Goal: Use online tool/utility: Utilize a website feature to perform a specific function

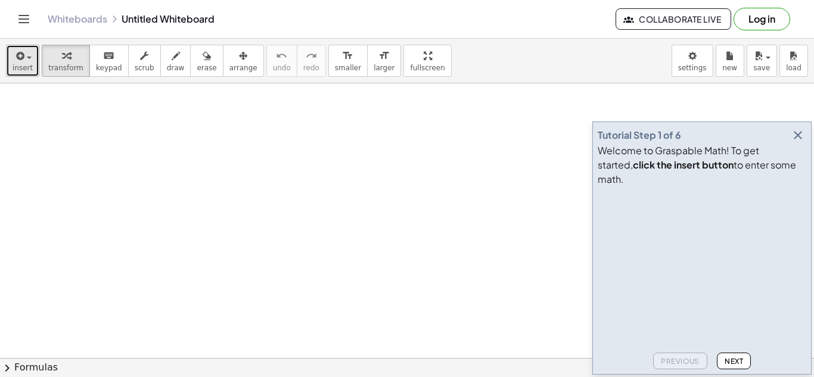
click at [20, 62] on icon "button" at bounding box center [19, 56] width 11 height 14
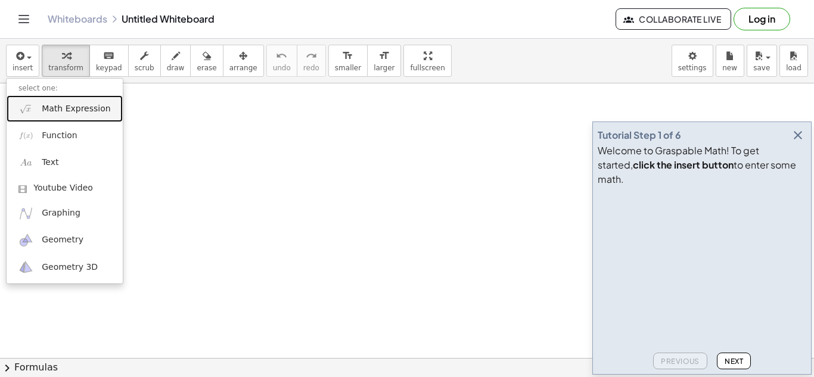
click at [86, 114] on span "Math Expression" at bounding box center [76, 109] width 69 height 12
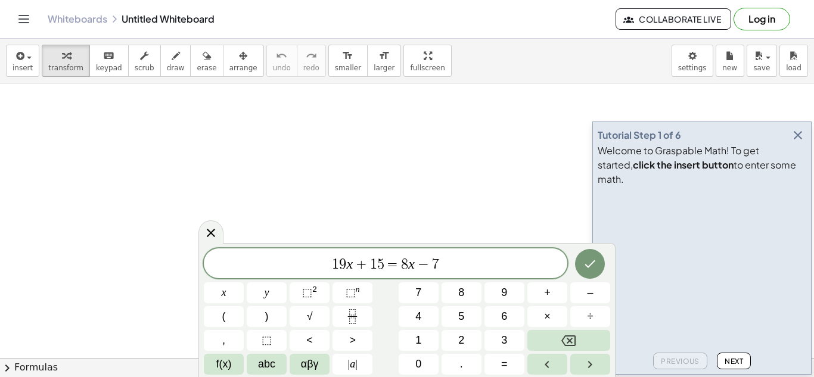
scroll to position [8, 0]
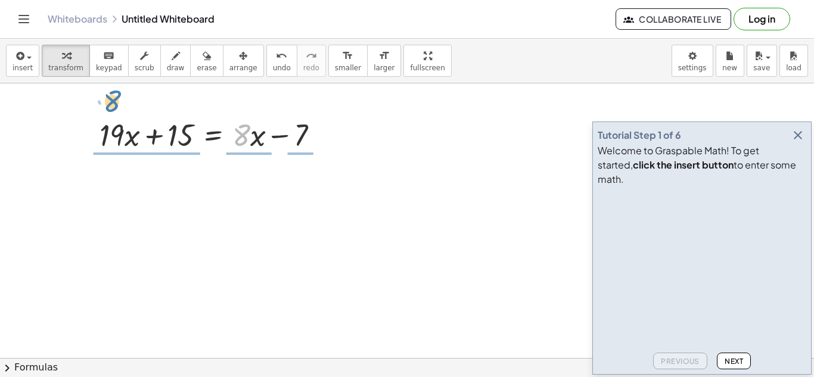
drag, startPoint x: 248, startPoint y: 139, endPoint x: 119, endPoint y: 105, distance: 133.8
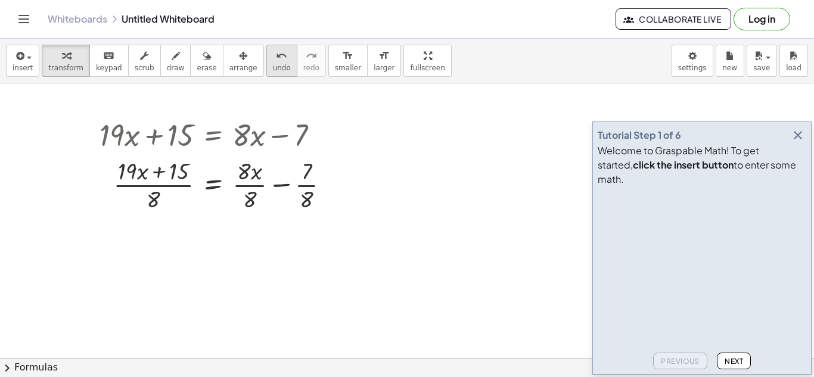
click at [273, 66] on span "undo" at bounding box center [282, 68] width 18 height 8
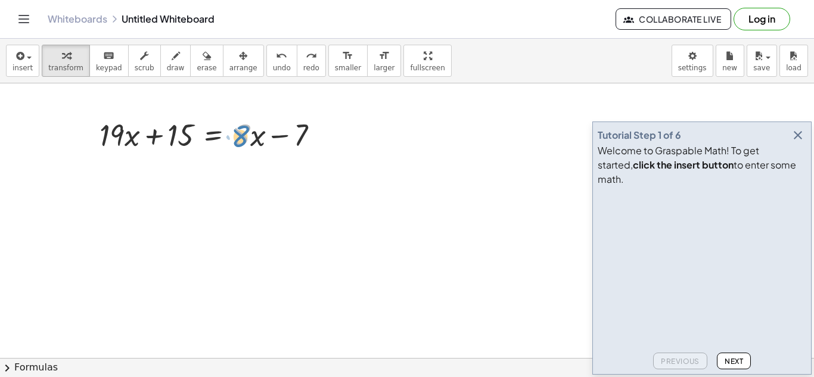
click at [243, 134] on div at bounding box center [214, 134] width 241 height 41
drag, startPoint x: 252, startPoint y: 136, endPoint x: 245, endPoint y: 139, distance: 7.0
click at [245, 139] on div at bounding box center [214, 134] width 241 height 41
drag, startPoint x: 247, startPoint y: 133, endPoint x: 257, endPoint y: 133, distance: 10.1
click at [257, 133] on div at bounding box center [214, 134] width 241 height 41
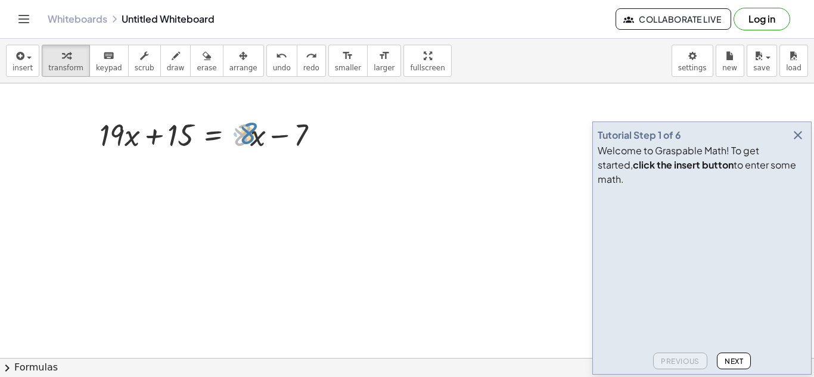
drag, startPoint x: 249, startPoint y: 132, endPoint x: 257, endPoint y: 129, distance: 8.5
click at [257, 129] on div at bounding box center [214, 134] width 241 height 41
drag, startPoint x: 257, startPoint y: 139, endPoint x: 121, endPoint y: 114, distance: 138.1
click at [121, 114] on div at bounding box center [214, 134] width 241 height 41
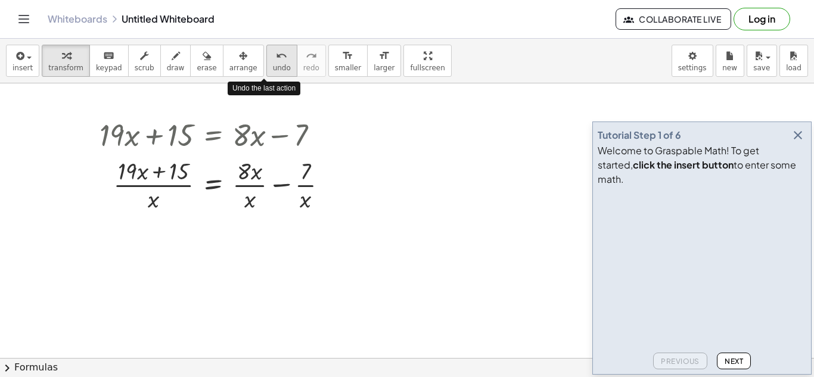
click at [267, 76] on button "undo undo" at bounding box center [281, 61] width 31 height 32
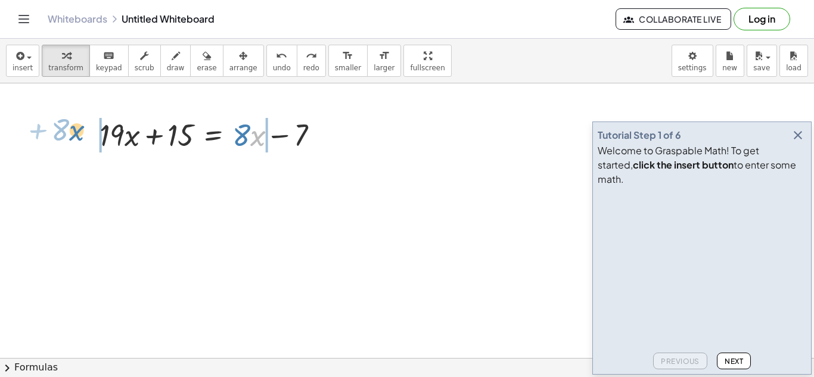
drag, startPoint x: 253, startPoint y: 141, endPoint x: 71, endPoint y: 135, distance: 181.2
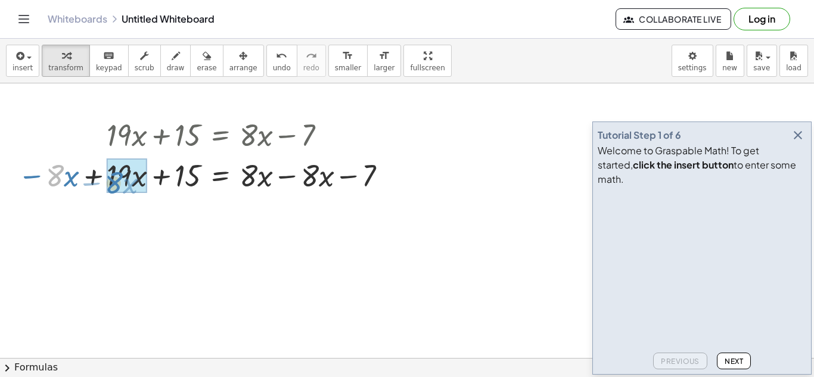
drag, startPoint x: 54, startPoint y: 178, endPoint x: 114, endPoint y: 185, distance: 61.2
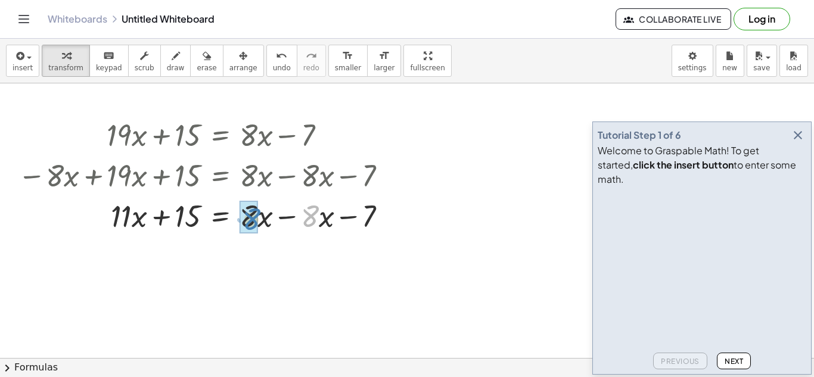
drag, startPoint x: 313, startPoint y: 214, endPoint x: 254, endPoint y: 217, distance: 58.5
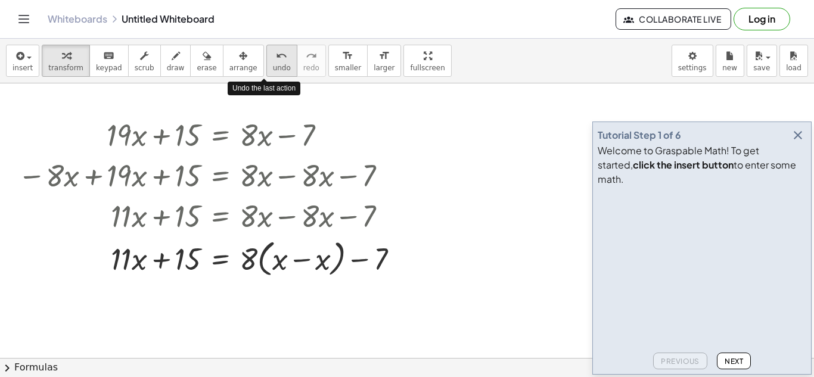
click at [276, 61] on icon "undo" at bounding box center [281, 56] width 11 height 14
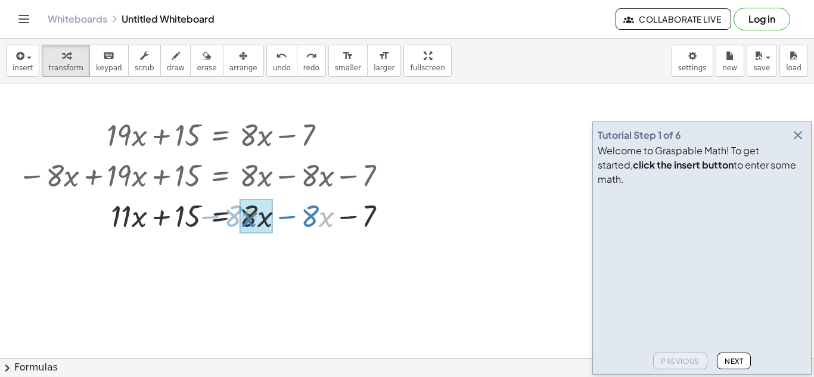
drag, startPoint x: 320, startPoint y: 220, endPoint x: 245, endPoint y: 220, distance: 74.5
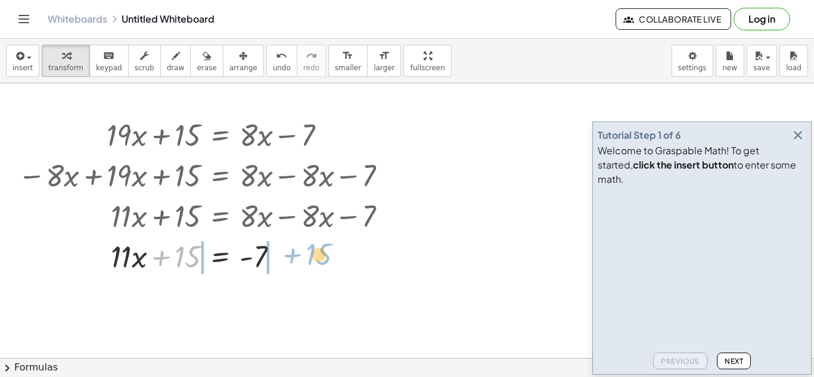
drag, startPoint x: 184, startPoint y: 262, endPoint x: 315, endPoint y: 259, distance: 131.1
click at [315, 259] on div at bounding box center [207, 255] width 390 height 41
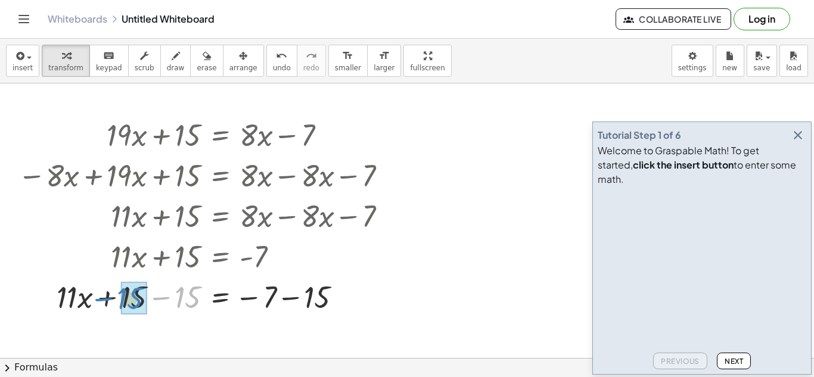
drag, startPoint x: 189, startPoint y: 303, endPoint x: 129, endPoint y: 304, distance: 60.2
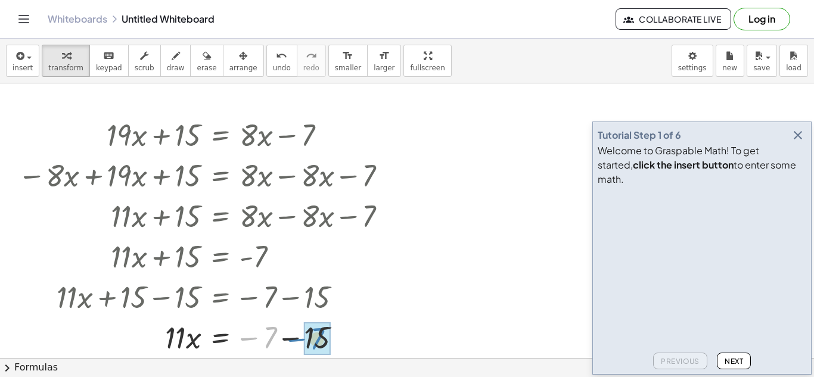
drag, startPoint x: 272, startPoint y: 340, endPoint x: 321, endPoint y: 341, distance: 48.9
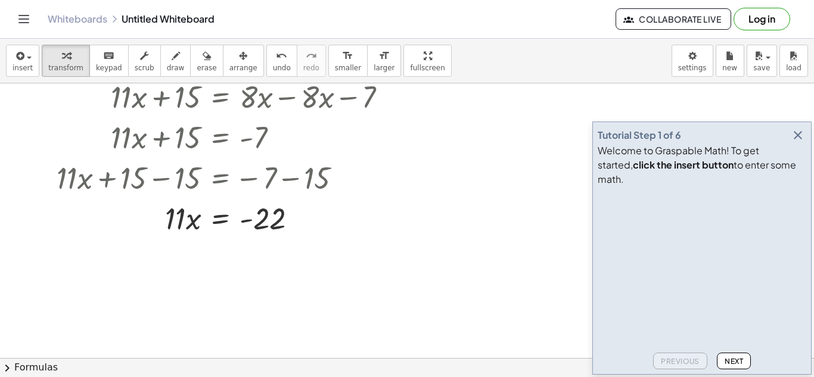
scroll to position [117, 0]
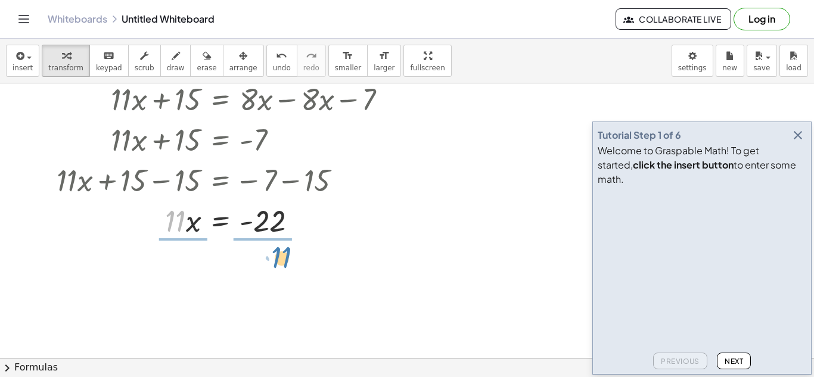
drag, startPoint x: 181, startPoint y: 225, endPoint x: 293, endPoint y: 264, distance: 118.2
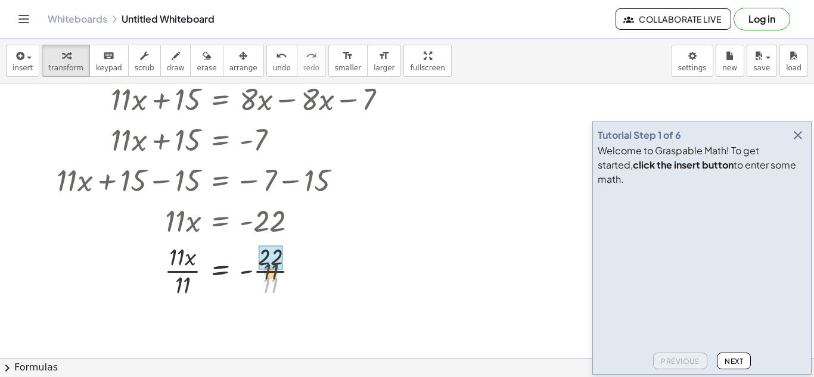
drag, startPoint x: 268, startPoint y: 291, endPoint x: 268, endPoint y: 275, distance: 16.7
click at [268, 275] on div at bounding box center [207, 270] width 390 height 60
drag, startPoint x: 189, startPoint y: 285, endPoint x: 184, endPoint y: 260, distance: 26.1
click at [798, 142] on icon "button" at bounding box center [798, 135] width 14 height 14
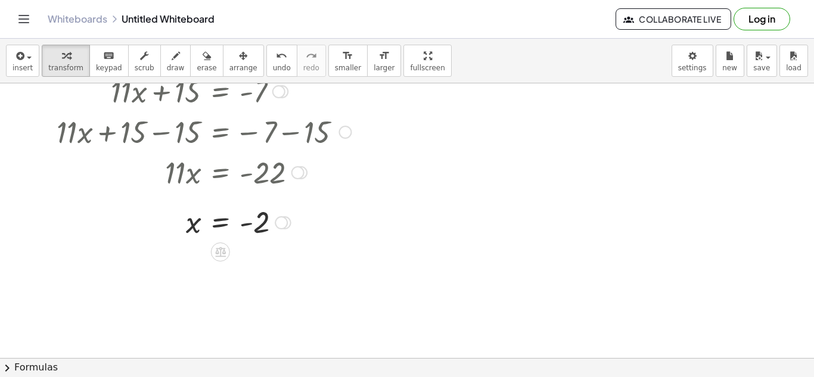
scroll to position [164, 0]
drag, startPoint x: 168, startPoint y: 170, endPoint x: 182, endPoint y: 169, distance: 13.7
click at [182, 169] on div at bounding box center [207, 173] width 388 height 41
drag, startPoint x: 184, startPoint y: 172, endPoint x: 170, endPoint y: 172, distance: 13.7
click at [170, 172] on div at bounding box center [207, 173] width 388 height 41
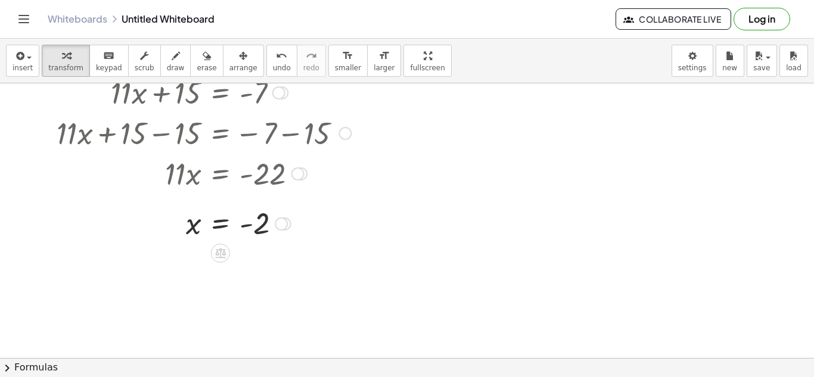
drag, startPoint x: 170, startPoint y: 172, endPoint x: 188, endPoint y: 182, distance: 20.0
click at [188, 182] on div at bounding box center [207, 173] width 388 height 41
drag, startPoint x: 181, startPoint y: 170, endPoint x: 169, endPoint y: 173, distance: 12.7
click at [169, 173] on div at bounding box center [207, 173] width 388 height 41
drag, startPoint x: 165, startPoint y: 169, endPoint x: 184, endPoint y: 173, distance: 19.1
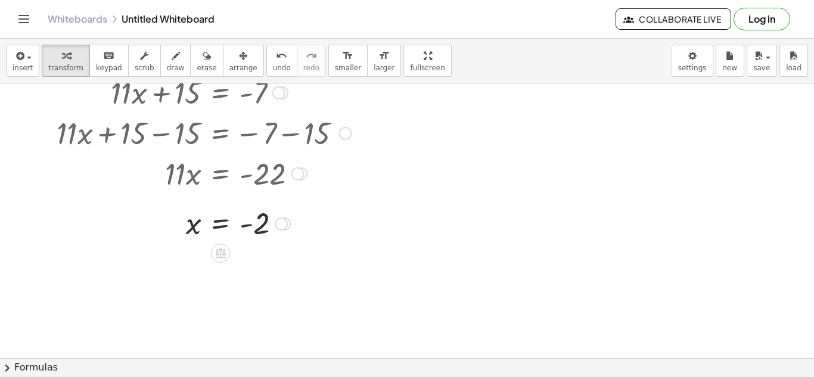
click at [184, 173] on div at bounding box center [207, 173] width 388 height 41
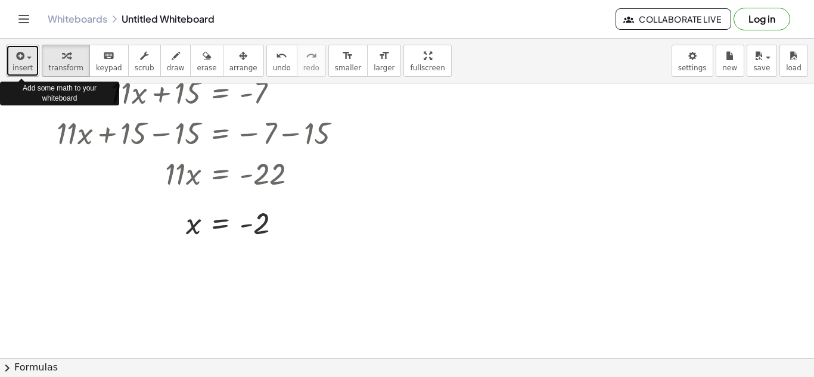
click at [27, 64] on span "insert" at bounding box center [23, 68] width 20 height 8
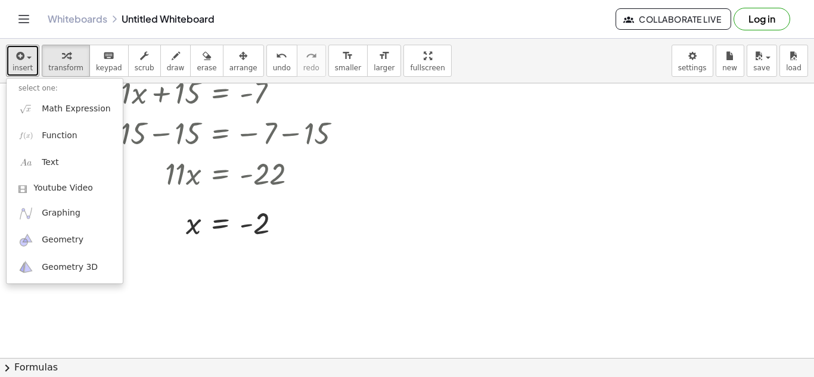
click at [411, 249] on div at bounding box center [407, 194] width 814 height 549
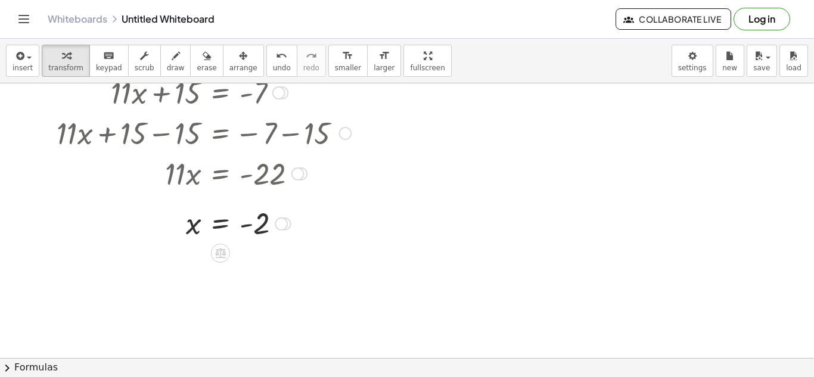
drag, startPoint x: 170, startPoint y: 173, endPoint x: 182, endPoint y: 173, distance: 12.5
click at [182, 173] on div at bounding box center [207, 173] width 388 height 41
drag, startPoint x: 195, startPoint y: 175, endPoint x: 170, endPoint y: 170, distance: 24.8
click at [170, 170] on div at bounding box center [207, 173] width 388 height 41
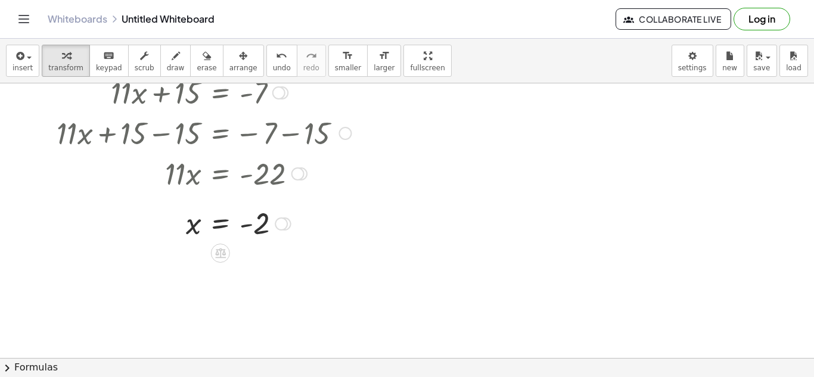
drag, startPoint x: 166, startPoint y: 169, endPoint x: 199, endPoint y: 181, distance: 34.9
click at [199, 181] on div at bounding box center [207, 173] width 388 height 41
click at [20, 63] on icon "button" at bounding box center [19, 56] width 11 height 14
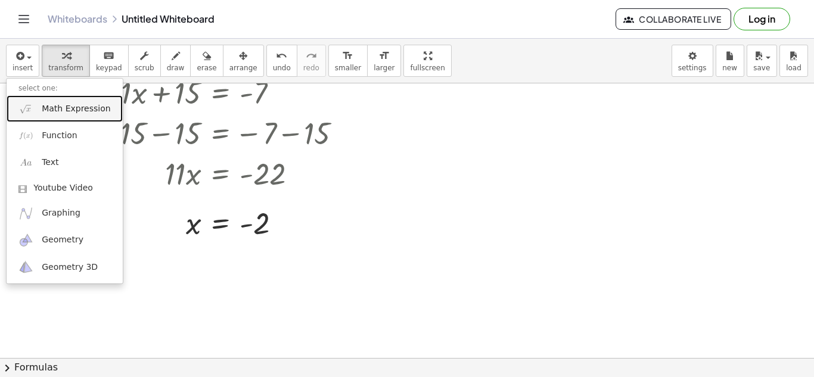
click at [86, 101] on link "Math Expression" at bounding box center [65, 108] width 116 height 27
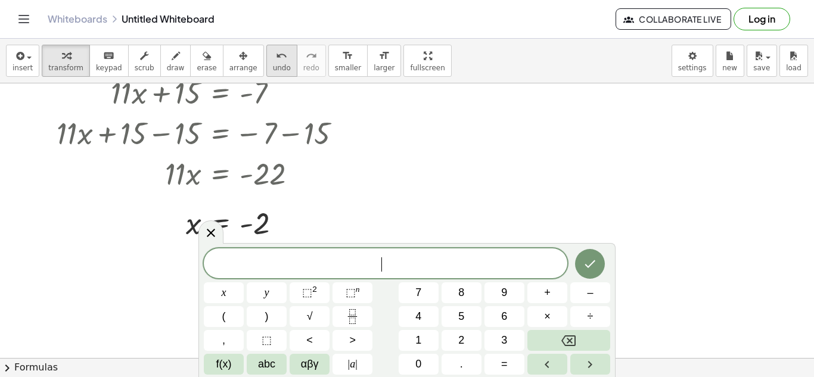
click at [276, 58] on icon "undo" at bounding box center [281, 56] width 11 height 14
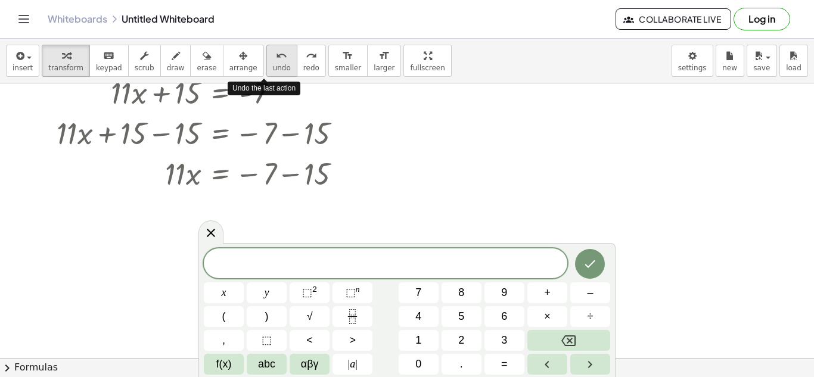
click at [276, 58] on icon "undo" at bounding box center [281, 56] width 11 height 14
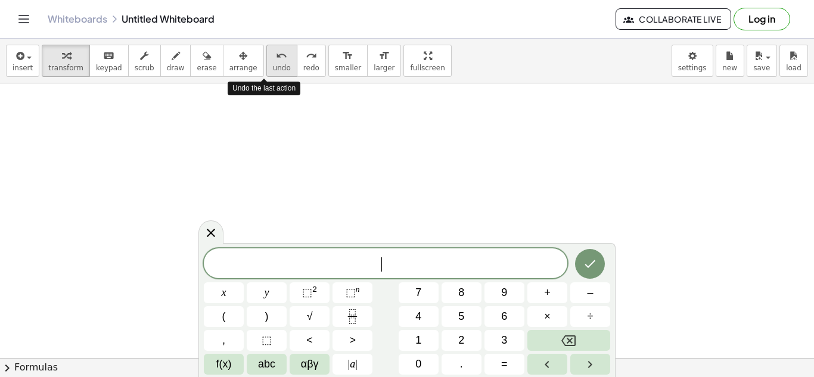
click at [276, 58] on icon "undo" at bounding box center [281, 56] width 11 height 14
click at [267, 114] on div at bounding box center [407, 194] width 814 height 549
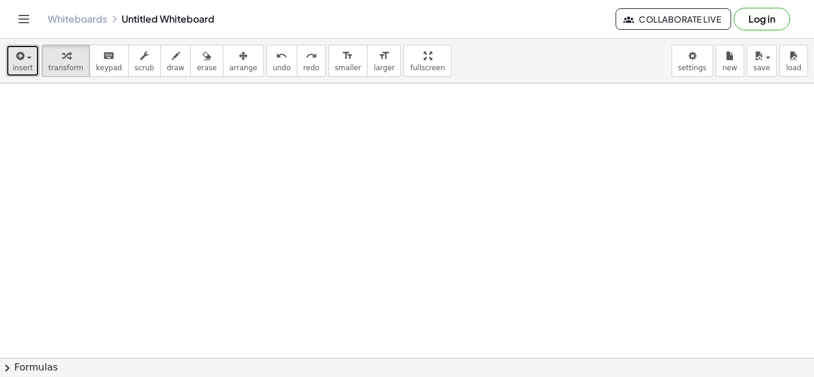
click at [19, 54] on icon "button" at bounding box center [19, 56] width 11 height 14
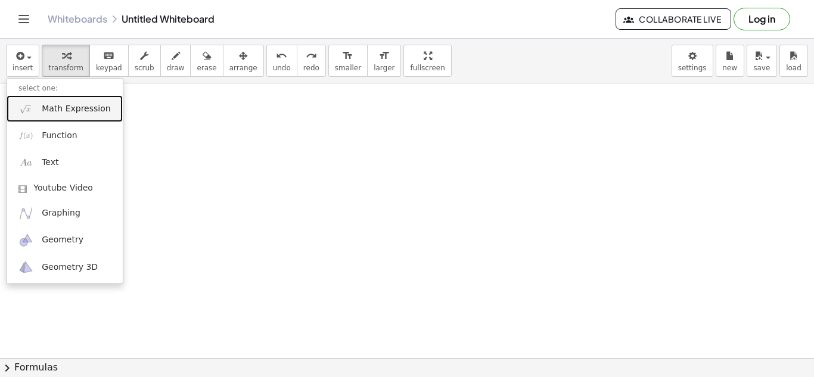
click at [47, 110] on span "Math Expression" at bounding box center [76, 109] width 69 height 12
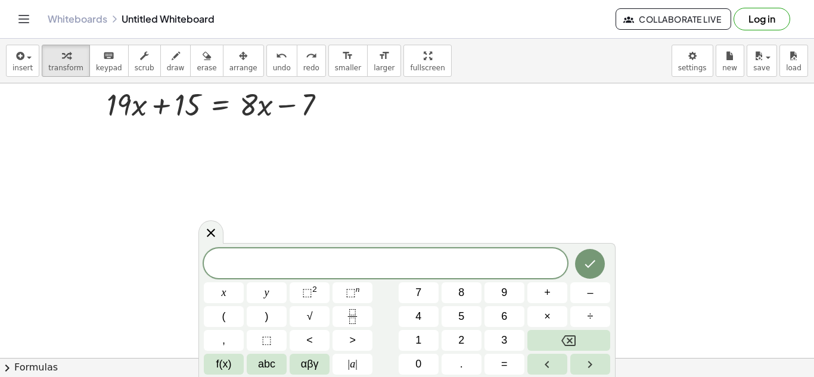
scroll to position [0, 0]
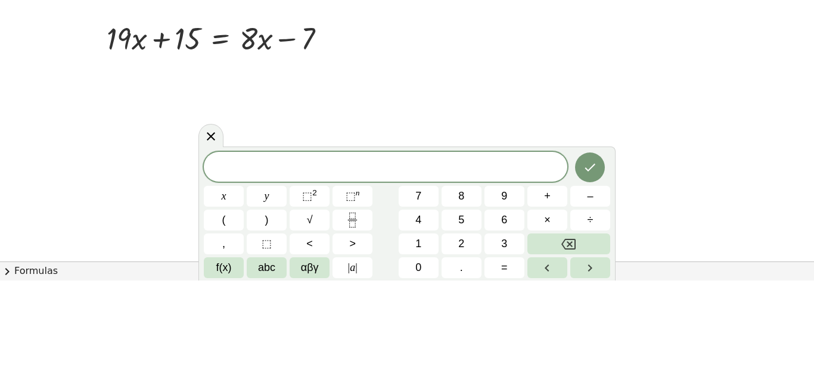
click at [271, 262] on span "​" at bounding box center [385, 264] width 363 height 17
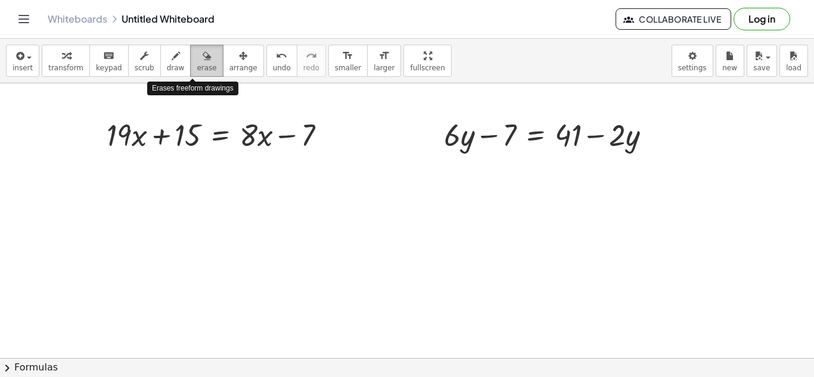
click at [197, 64] on span "erase" at bounding box center [207, 68] width 20 height 8
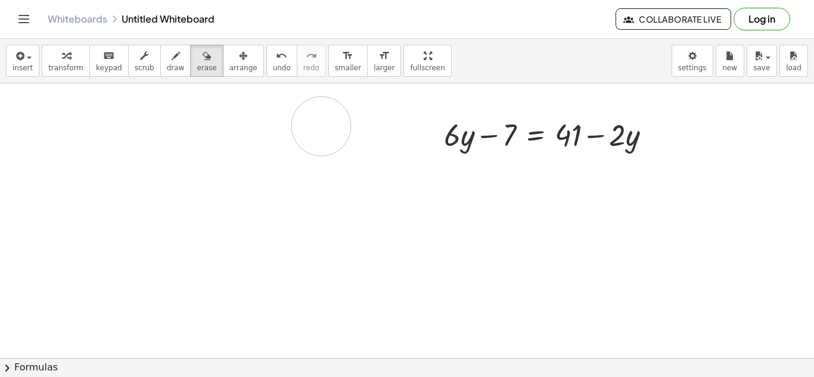
drag, startPoint x: 137, startPoint y: 125, endPoint x: 321, endPoint y: 126, distance: 184.1
click at [321, 126] on div at bounding box center [407, 357] width 814 height 549
drag, startPoint x: 245, startPoint y: 130, endPoint x: 272, endPoint y: 130, distance: 27.4
click at [272, 130] on div at bounding box center [407, 357] width 814 height 549
drag, startPoint x: 272, startPoint y: 130, endPoint x: 295, endPoint y: 94, distance: 43.3
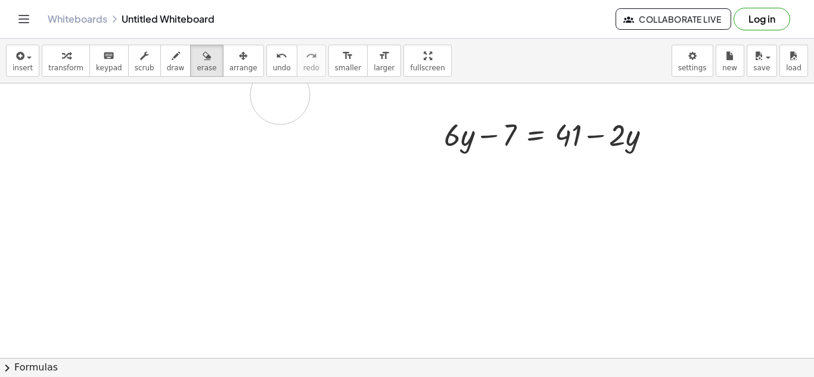
click at [295, 94] on div at bounding box center [407, 357] width 814 height 549
drag, startPoint x: 291, startPoint y: 102, endPoint x: 295, endPoint y: 115, distance: 13.0
click at [295, 115] on div at bounding box center [407, 357] width 814 height 549
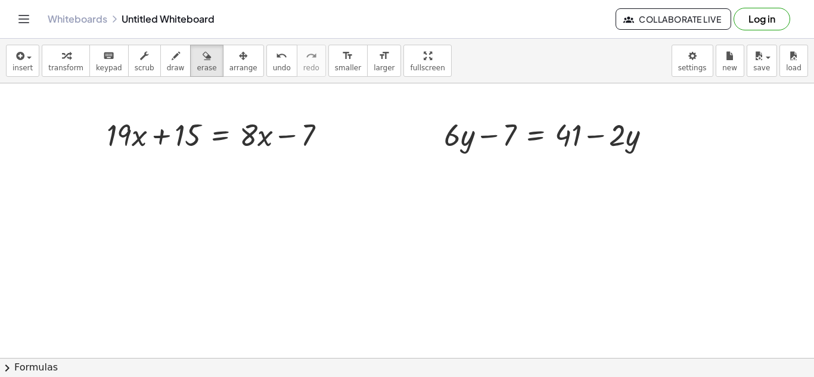
click at [295, 115] on div at bounding box center [407, 357] width 814 height 549
click at [301, 136] on div at bounding box center [407, 357] width 814 height 549
drag, startPoint x: 301, startPoint y: 136, endPoint x: 149, endPoint y: 117, distance: 153.1
click at [149, 117] on div at bounding box center [407, 357] width 814 height 549
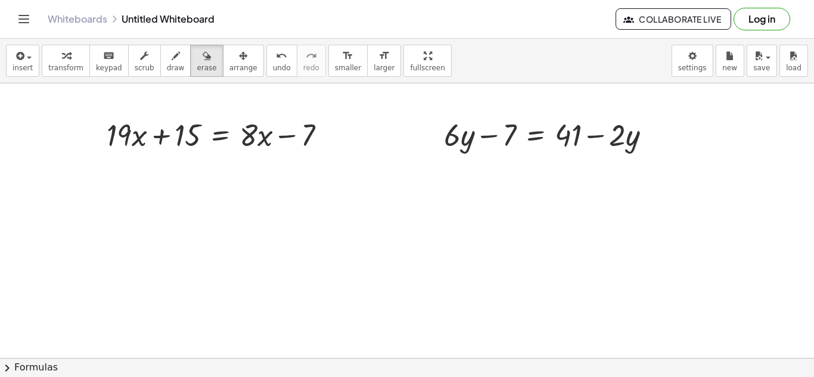
click at [508, 152] on div at bounding box center [407, 357] width 814 height 549
click at [276, 58] on icon "undo" at bounding box center [281, 56] width 11 height 14
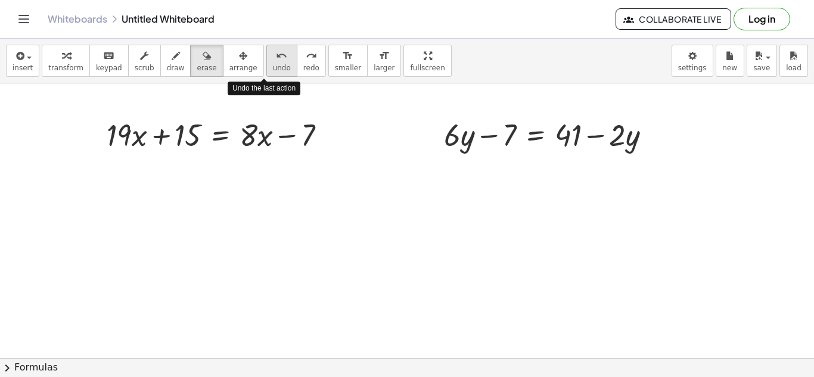
click at [276, 58] on icon "undo" at bounding box center [281, 56] width 11 height 14
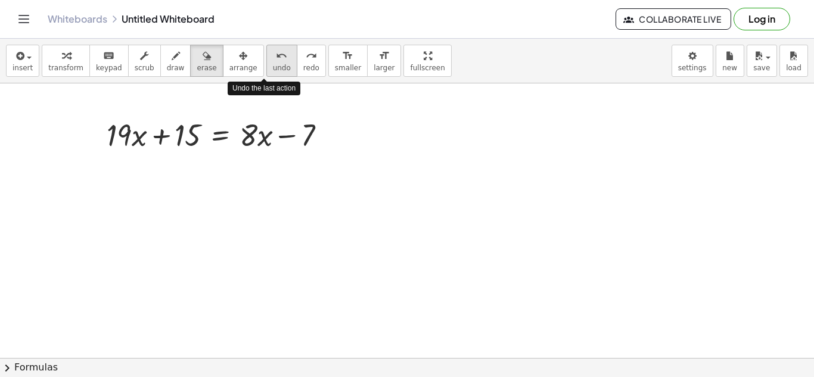
click at [276, 58] on icon "undo" at bounding box center [281, 56] width 11 height 14
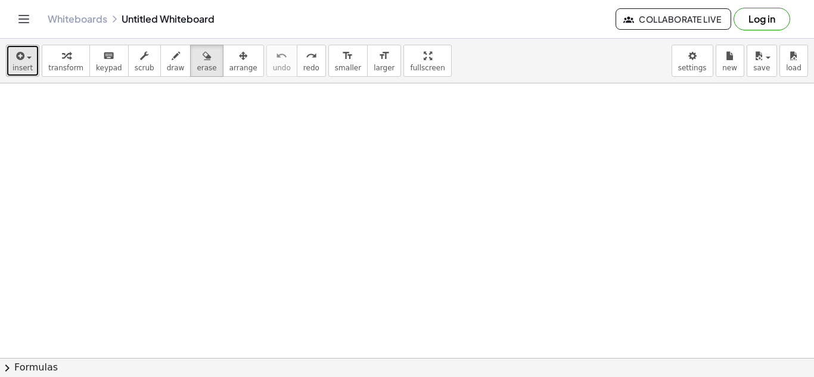
click at [24, 61] on div "button" at bounding box center [23, 55] width 20 height 14
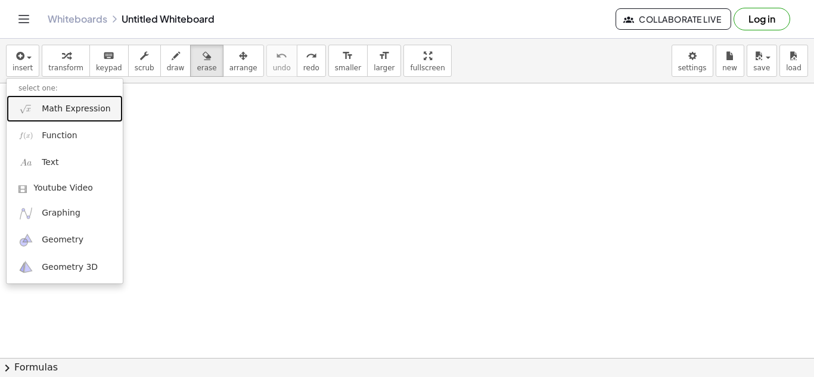
click at [76, 115] on link "Math Expression" at bounding box center [65, 108] width 116 height 27
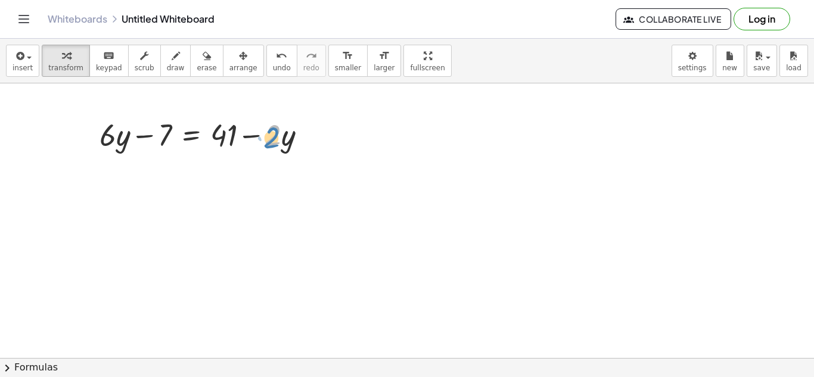
click at [278, 136] on div at bounding box center [208, 134] width 228 height 41
drag, startPoint x: 289, startPoint y: 139, endPoint x: 126, endPoint y: 141, distance: 162.7
click at [126, 141] on div at bounding box center [208, 134] width 228 height 41
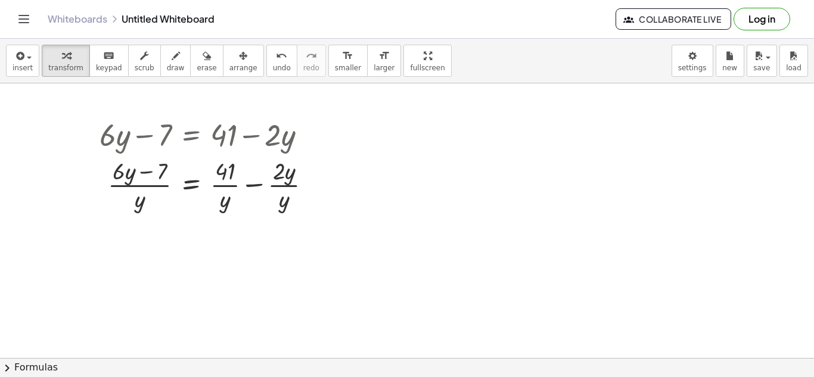
click at [248, 60] on div "insert select one: Math Expression Function Text Youtube Video Graphing Geometr…" at bounding box center [407, 61] width 814 height 45
click at [276, 61] on icon "undo" at bounding box center [281, 56] width 11 height 14
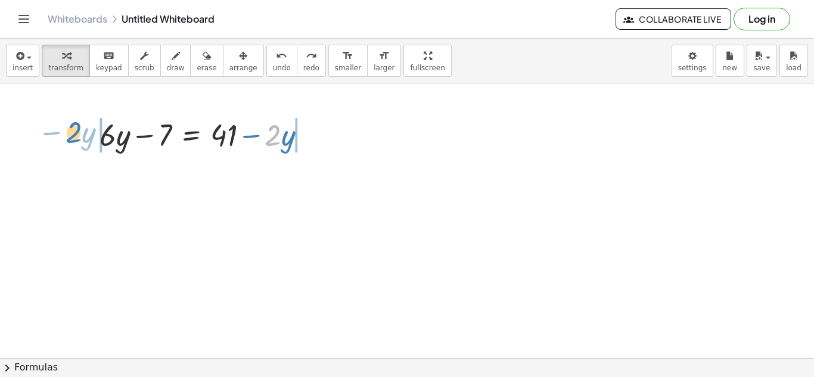
drag, startPoint x: 274, startPoint y: 144, endPoint x: 74, endPoint y: 141, distance: 199.6
click at [74, 141] on div "· 2 − · y + · 6 · y − 7 = + 41 − · 2 · y" at bounding box center [407, 357] width 814 height 549
